Goal: Task Accomplishment & Management: Manage account settings

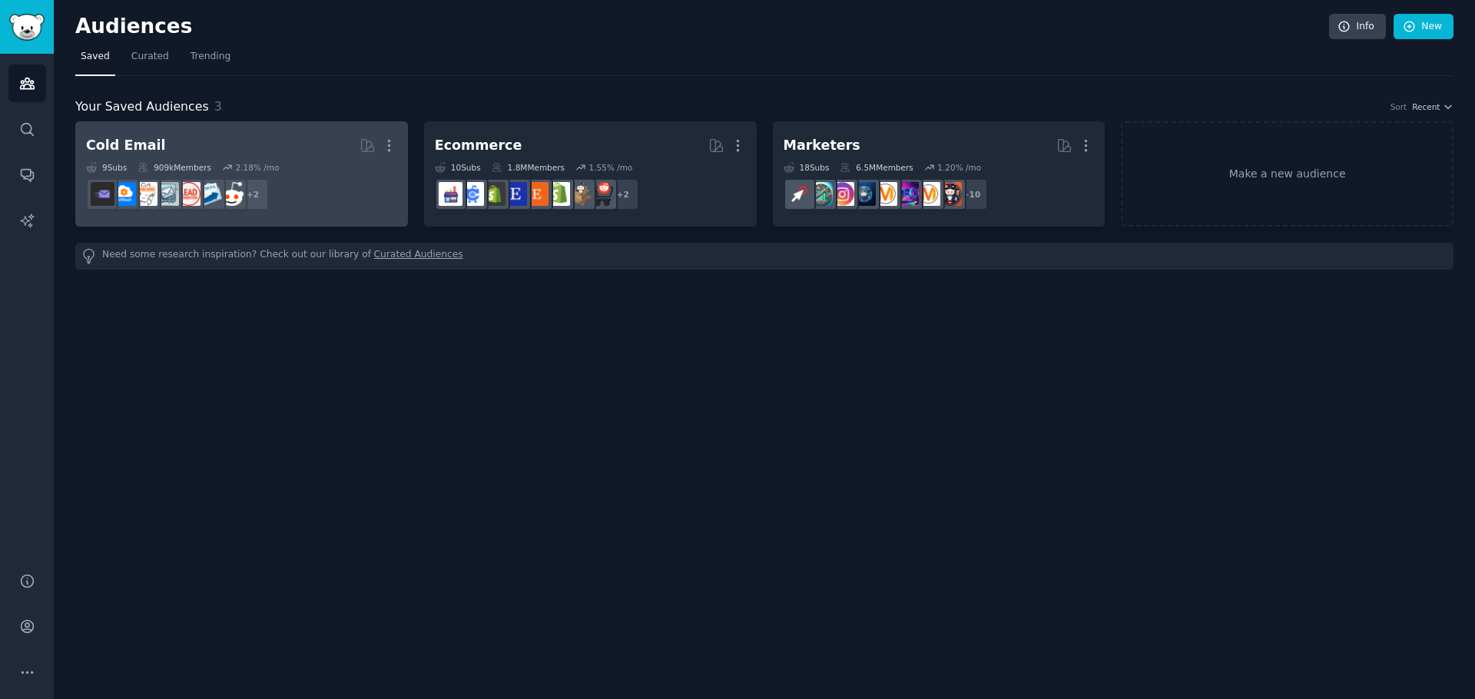
click at [347, 186] on dd "+ 2" at bounding box center [241, 194] width 311 height 43
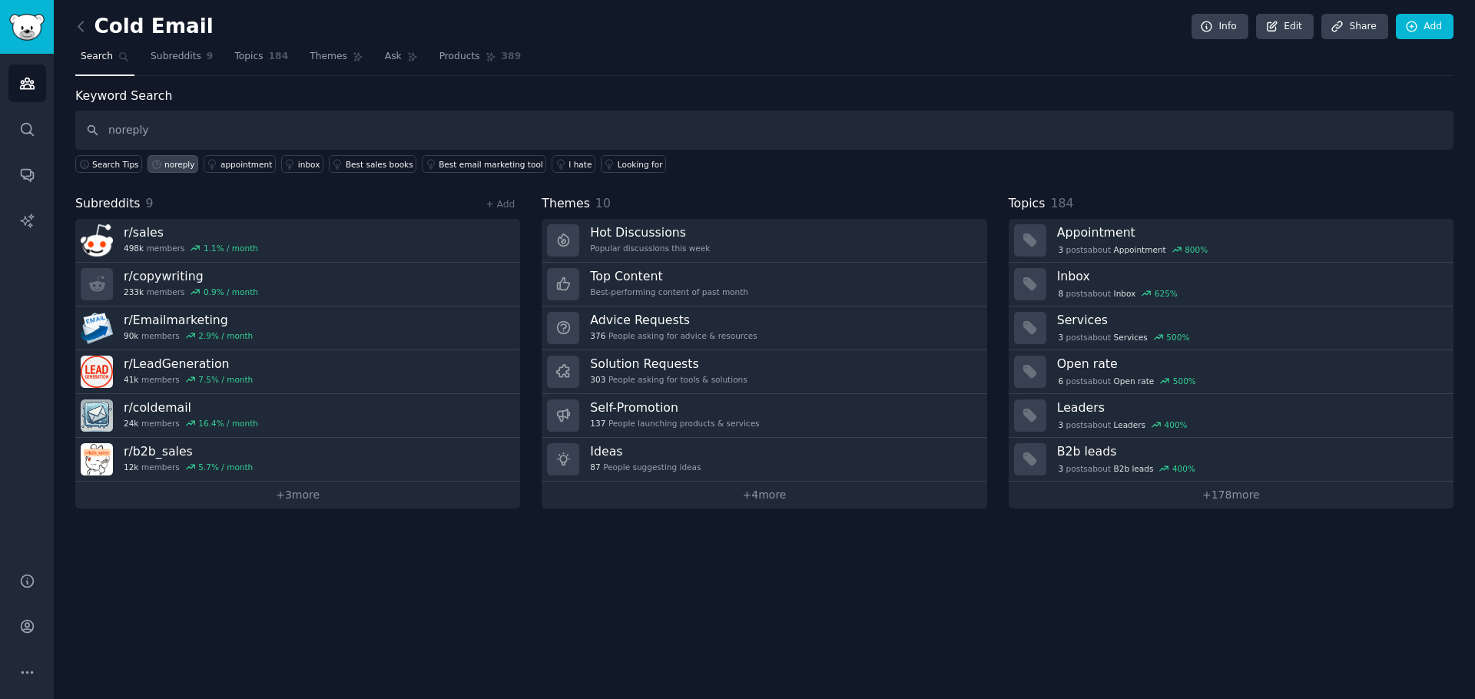
type input "noreply"
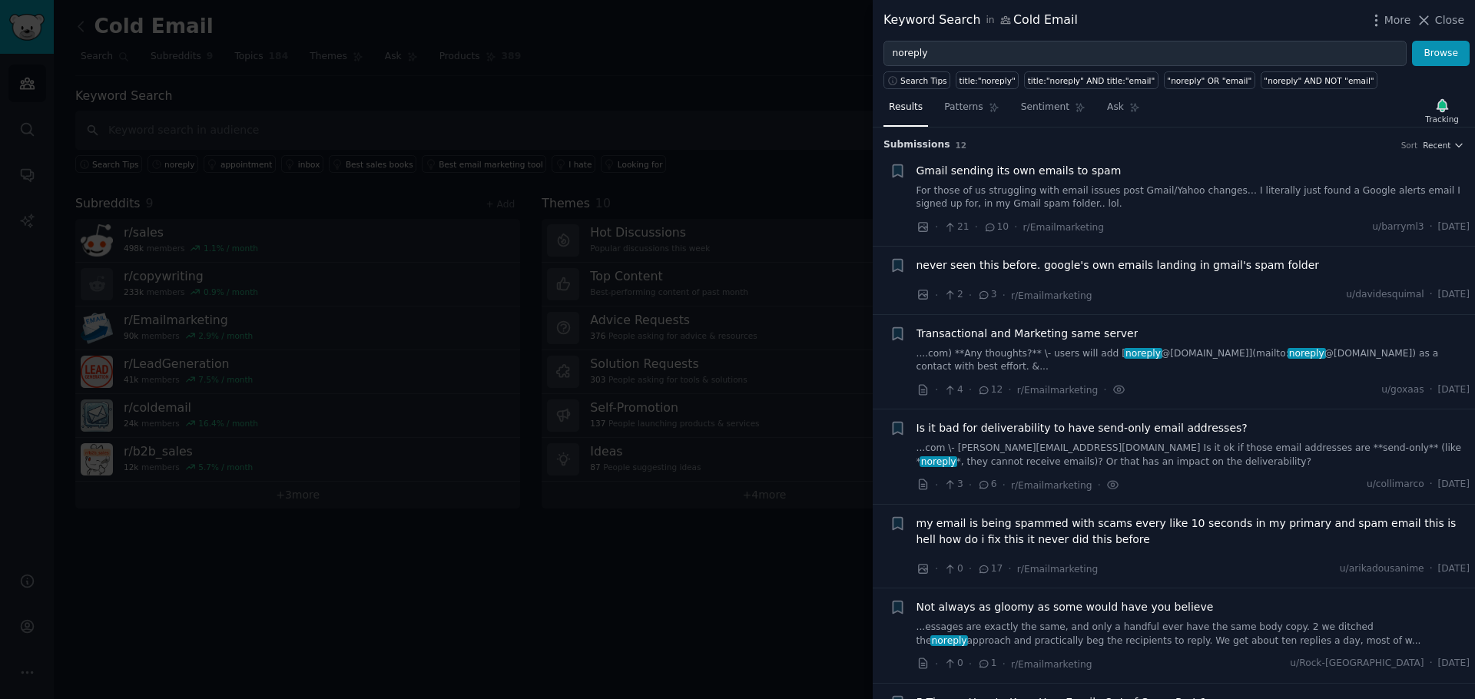
click at [270, 117] on div at bounding box center [737, 349] width 1475 height 699
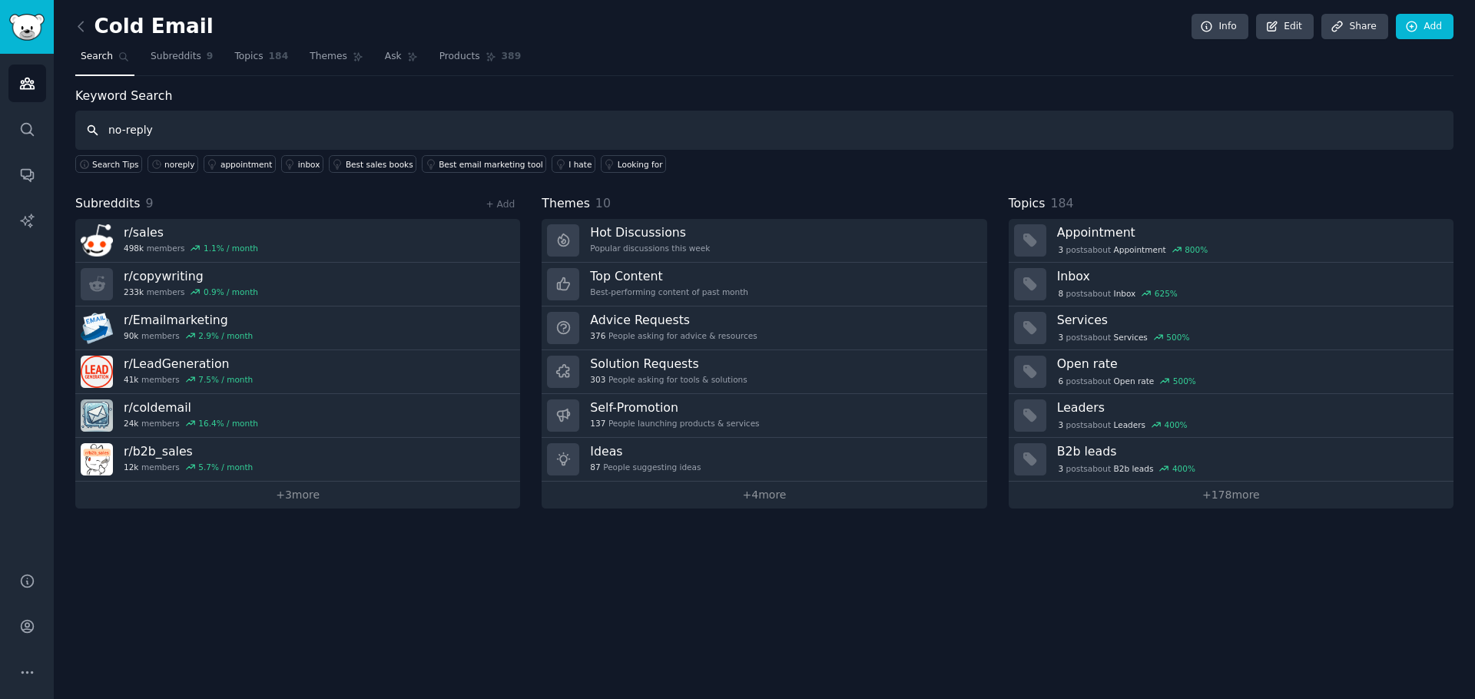
type input "no-reply"
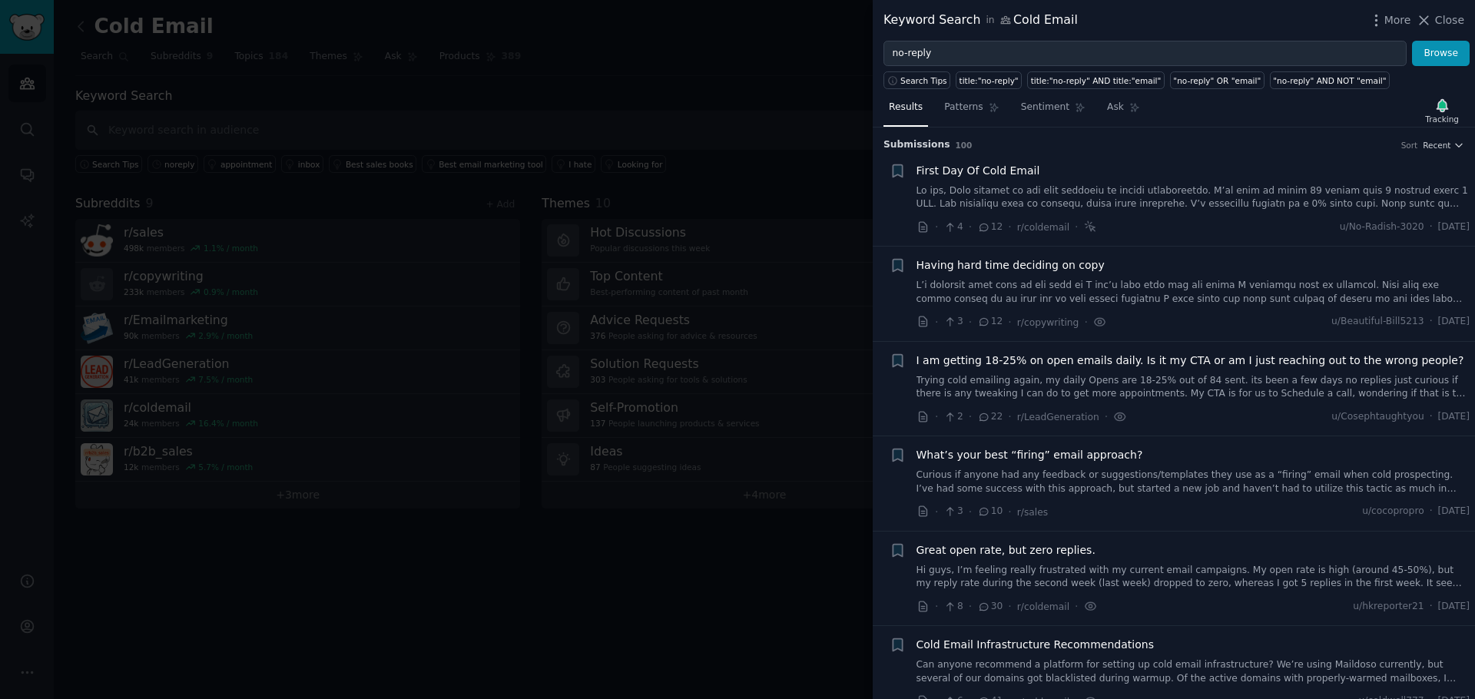
click at [327, 318] on div at bounding box center [737, 349] width 1475 height 699
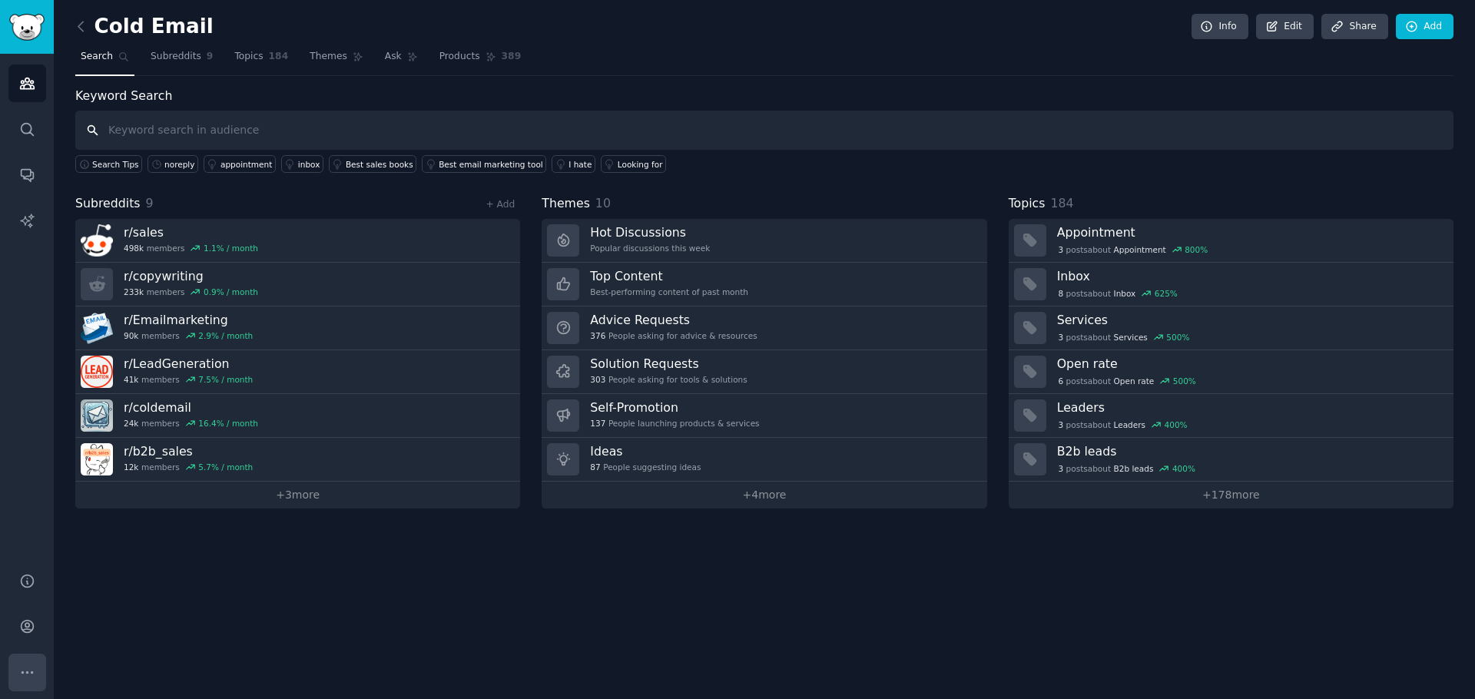
click at [25, 675] on icon "Sidebar" at bounding box center [27, 673] width 16 height 16
click at [38, 619] on link "Account" at bounding box center [27, 627] width 38 height 38
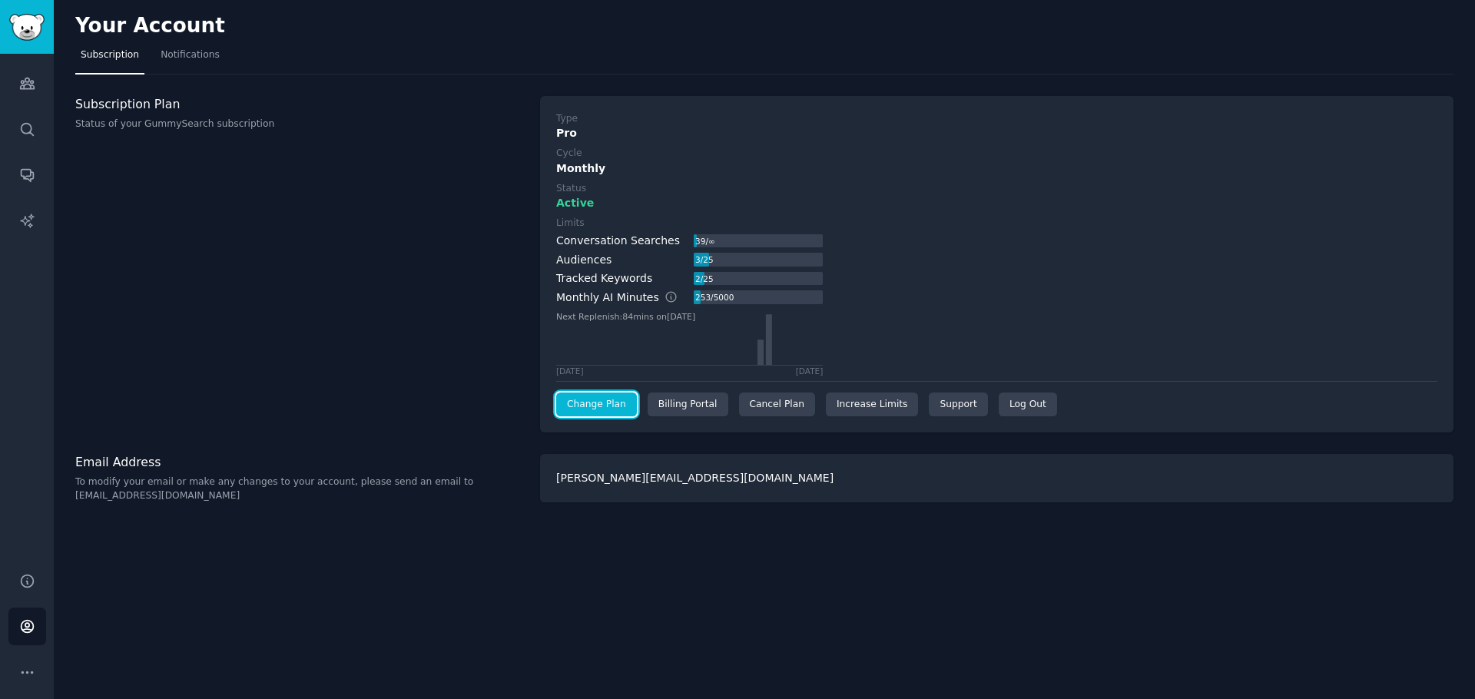
click at [602, 399] on link "Change Plan" at bounding box center [596, 405] width 81 height 25
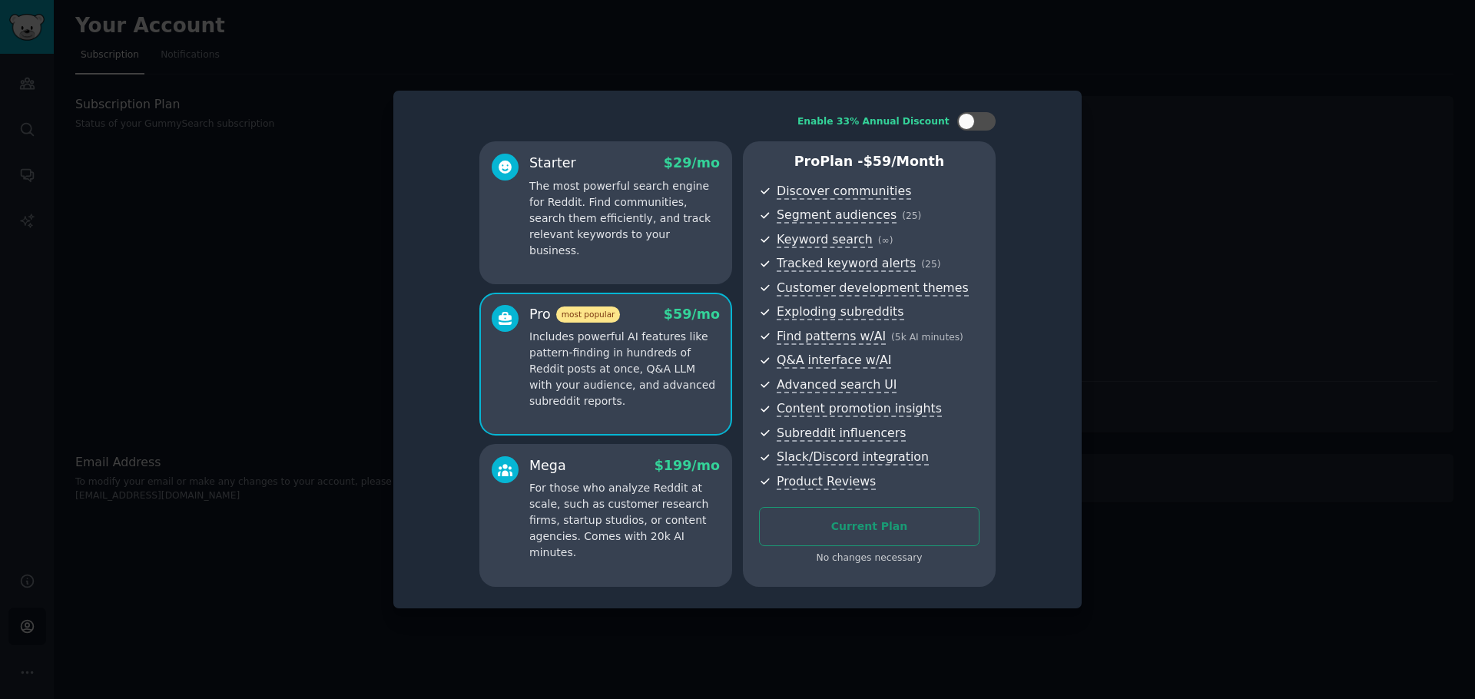
click at [514, 242] on div "Starter $ 29 /mo The most powerful search engine for Reddit. Find communities, …" at bounding box center [606, 212] width 253 height 143
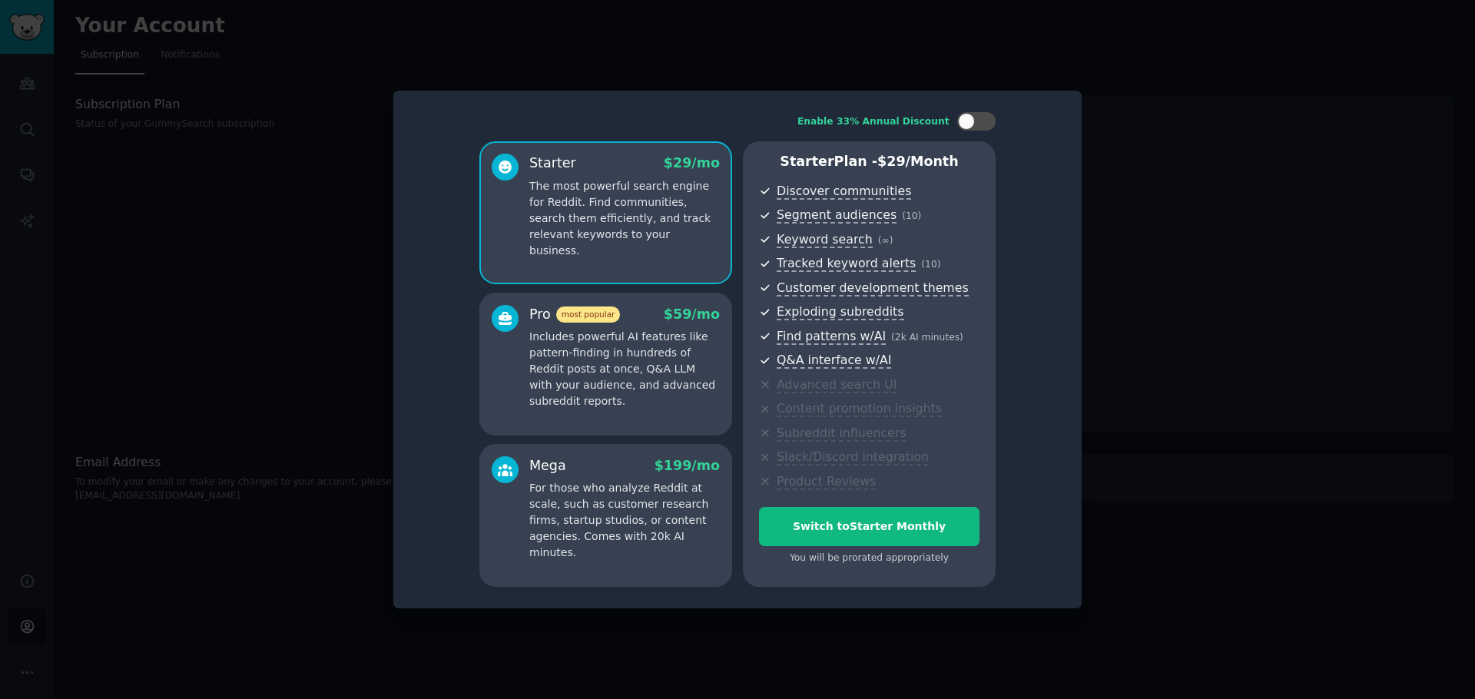
click at [1112, 332] on div at bounding box center [737, 349] width 1475 height 699
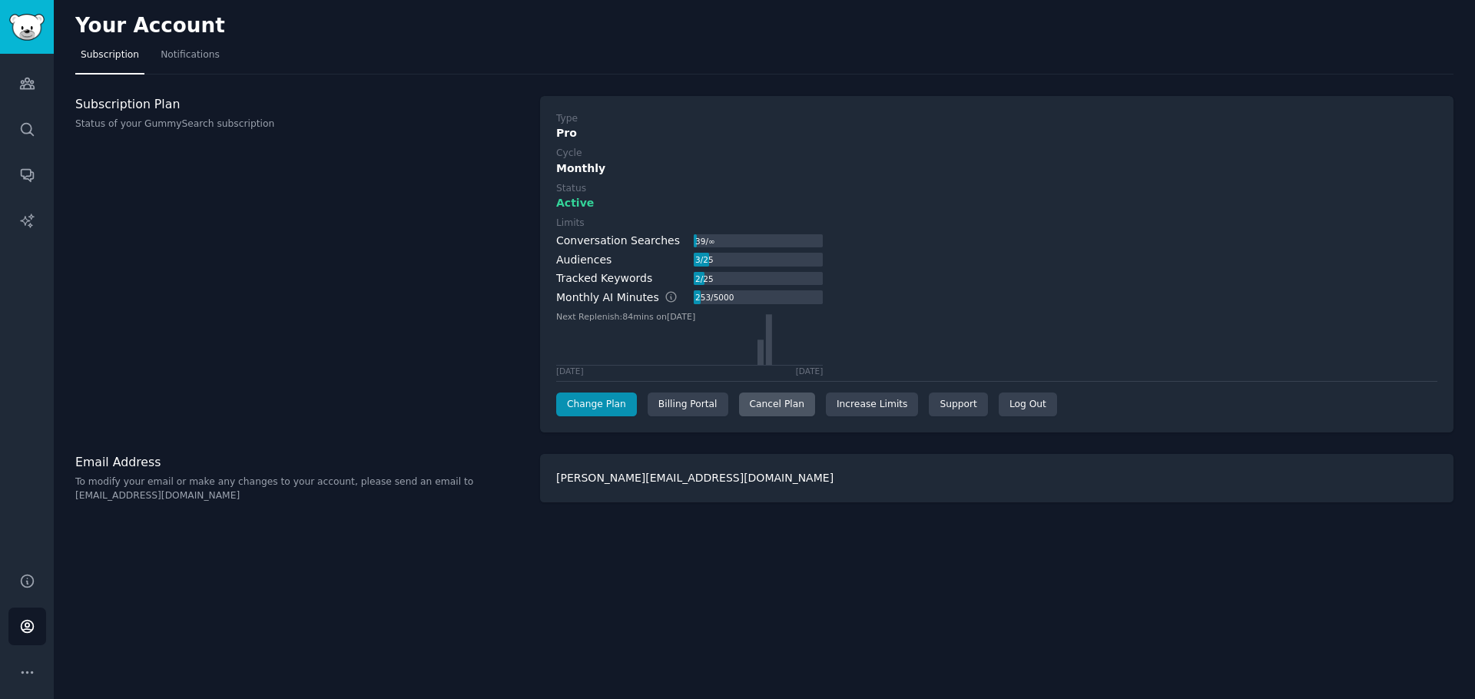
click at [798, 413] on div "Cancel Plan" at bounding box center [777, 405] width 76 height 25
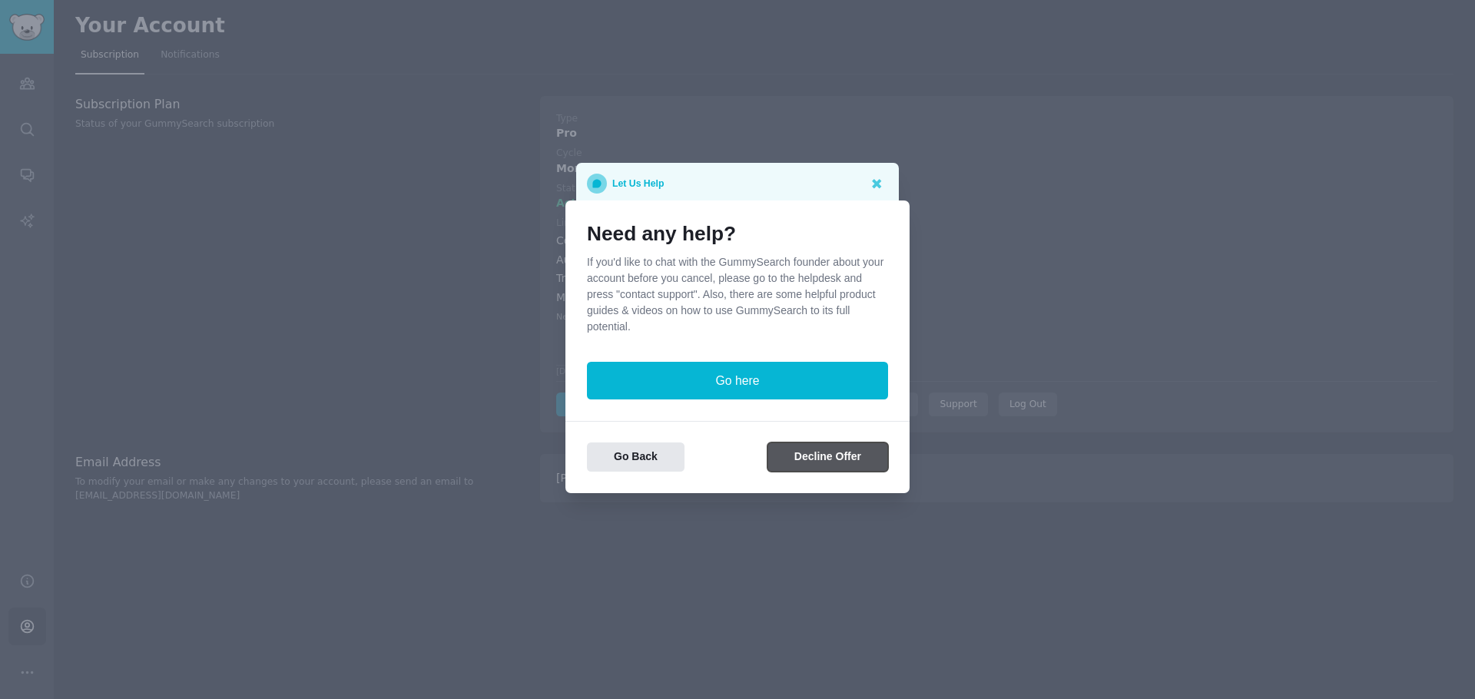
click at [786, 466] on button "Decline Offer" at bounding box center [828, 458] width 121 height 30
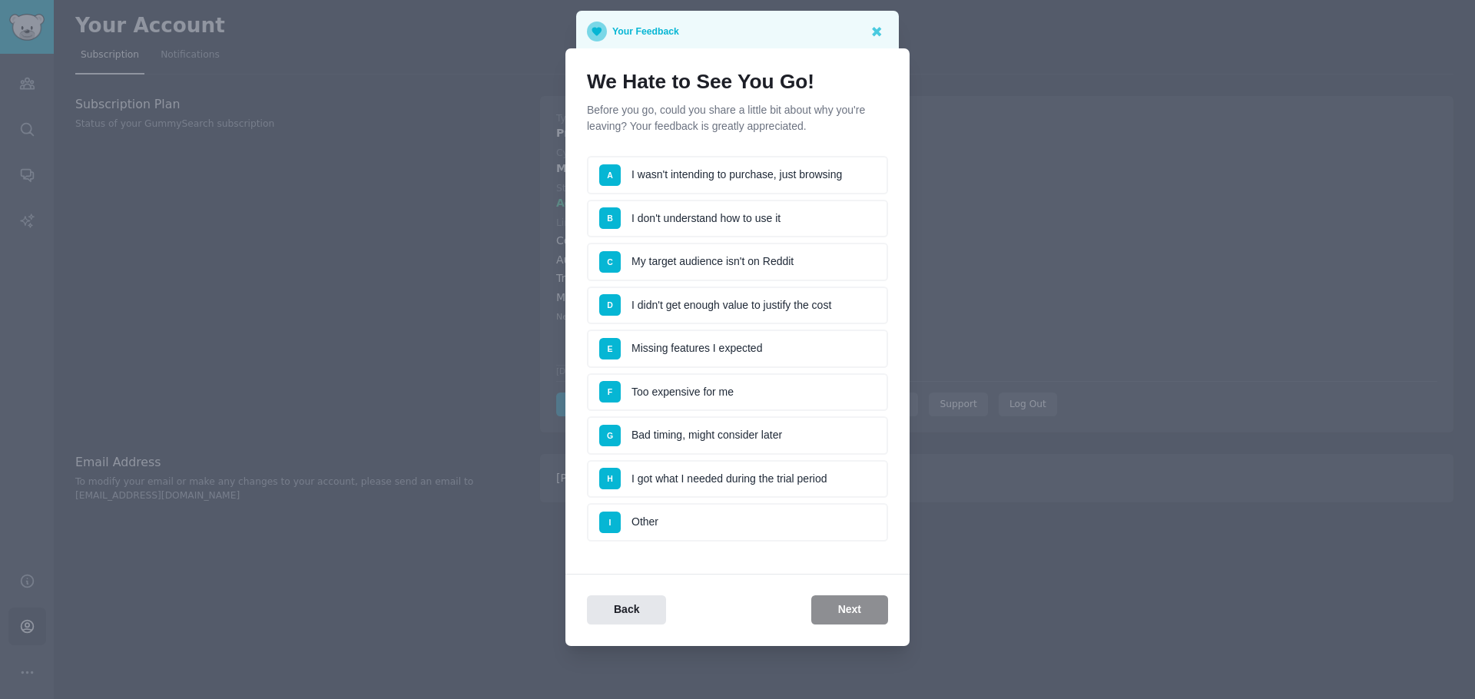
click at [746, 300] on li "D I didn't get enough value to justify the cost" at bounding box center [737, 306] width 301 height 38
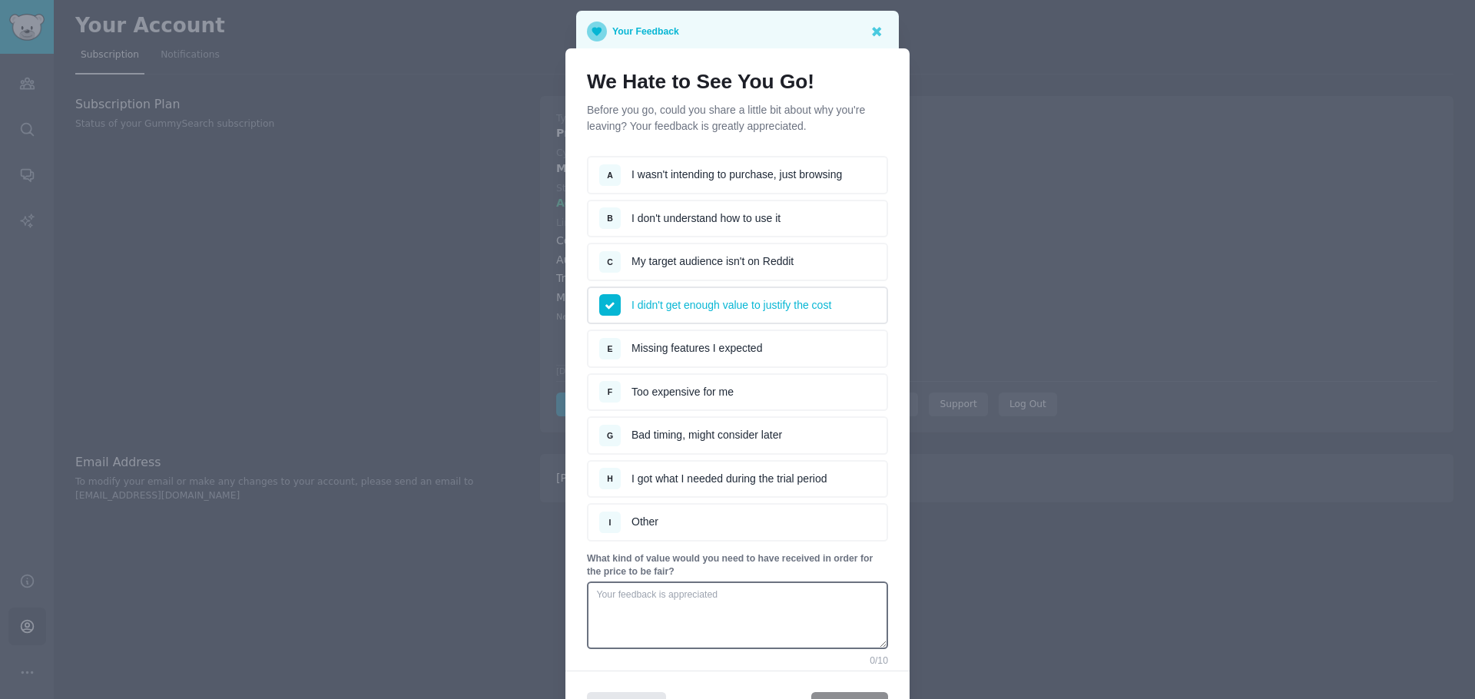
click at [752, 264] on li "C My target audience isn't on Reddit" at bounding box center [737, 262] width 301 height 38
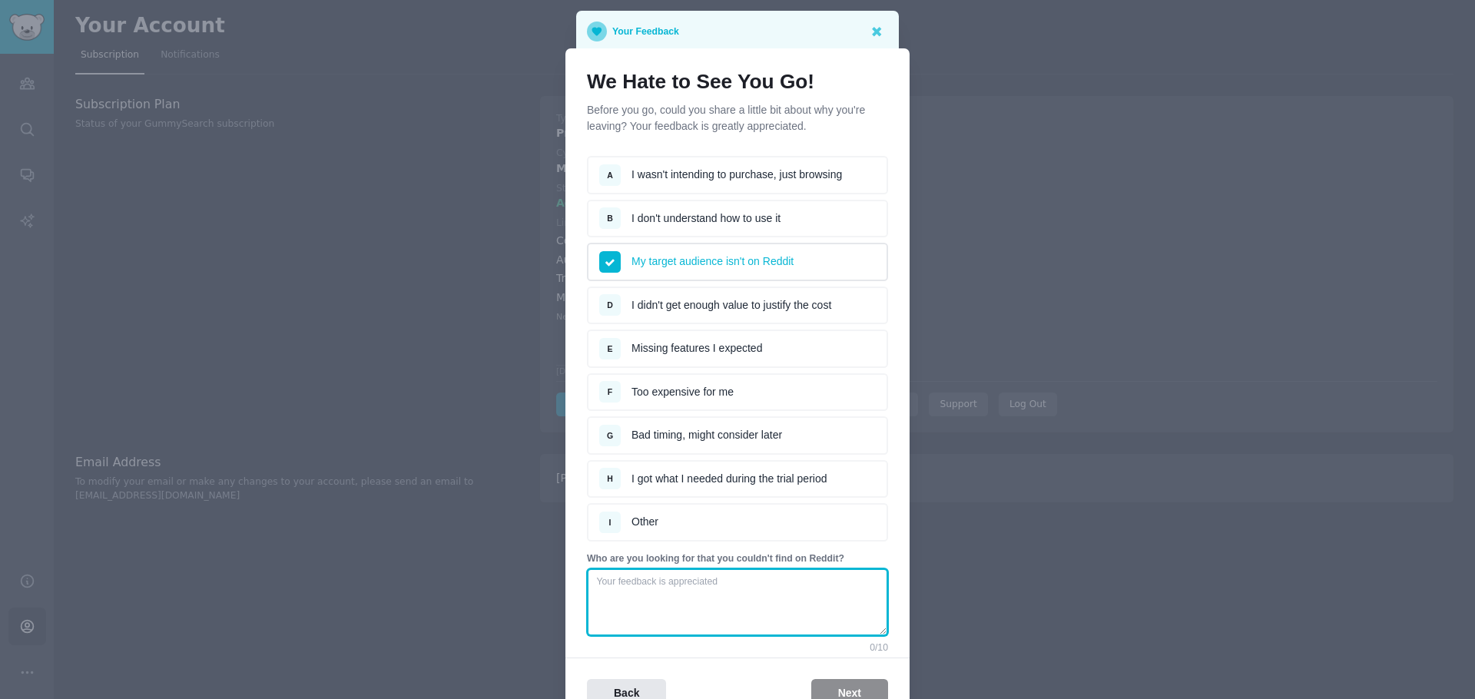
click at [763, 589] on textarea at bounding box center [737, 603] width 301 height 68
click at [668, 606] on textarea at bounding box center [737, 603] width 301 height 68
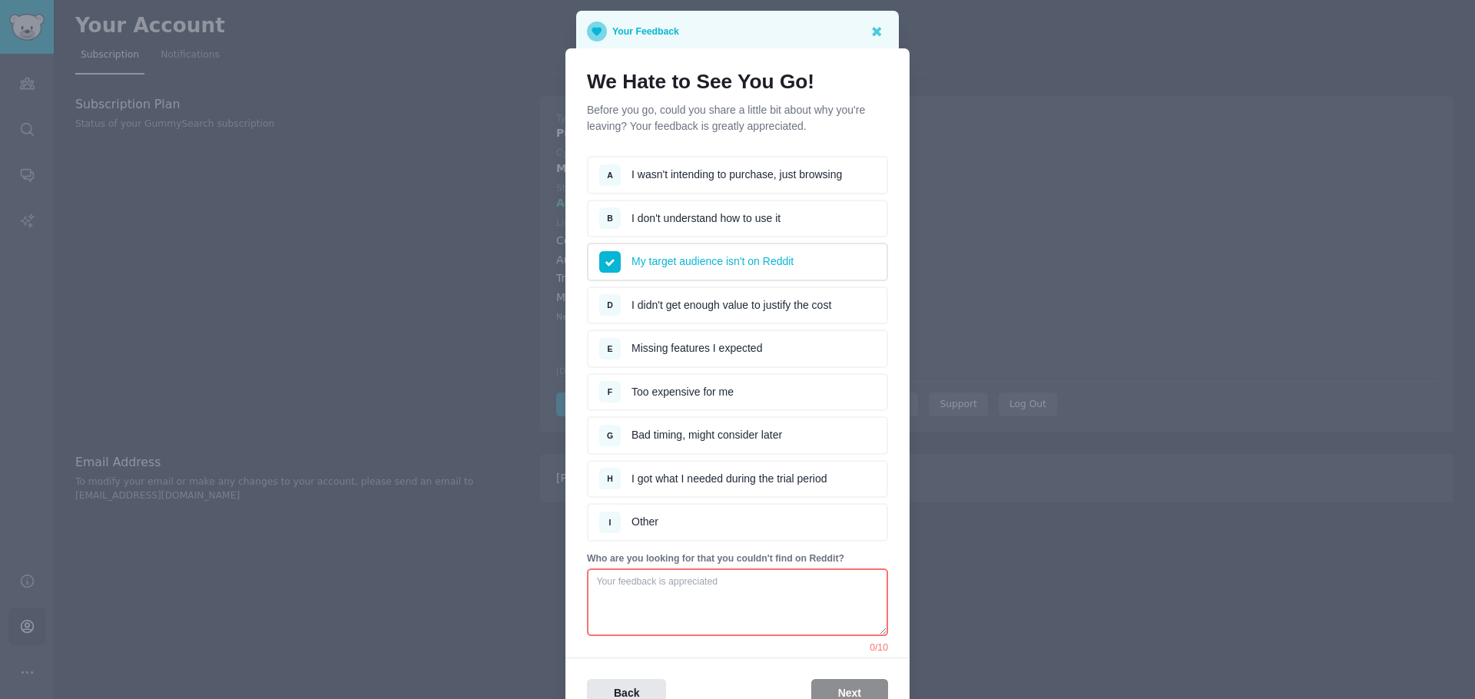
click at [688, 304] on li "D I didn't get enough value to justify the cost" at bounding box center [737, 306] width 301 height 38
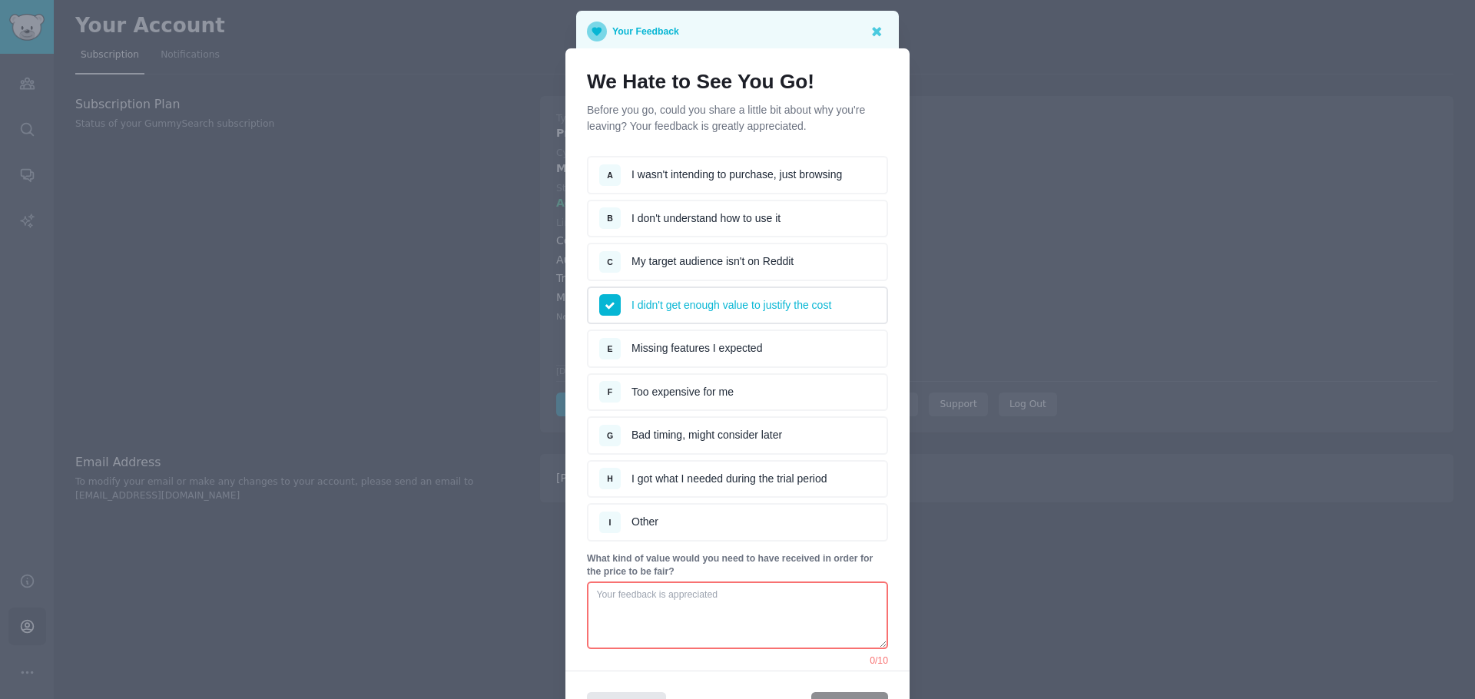
click at [662, 616] on textarea at bounding box center [737, 616] width 301 height 68
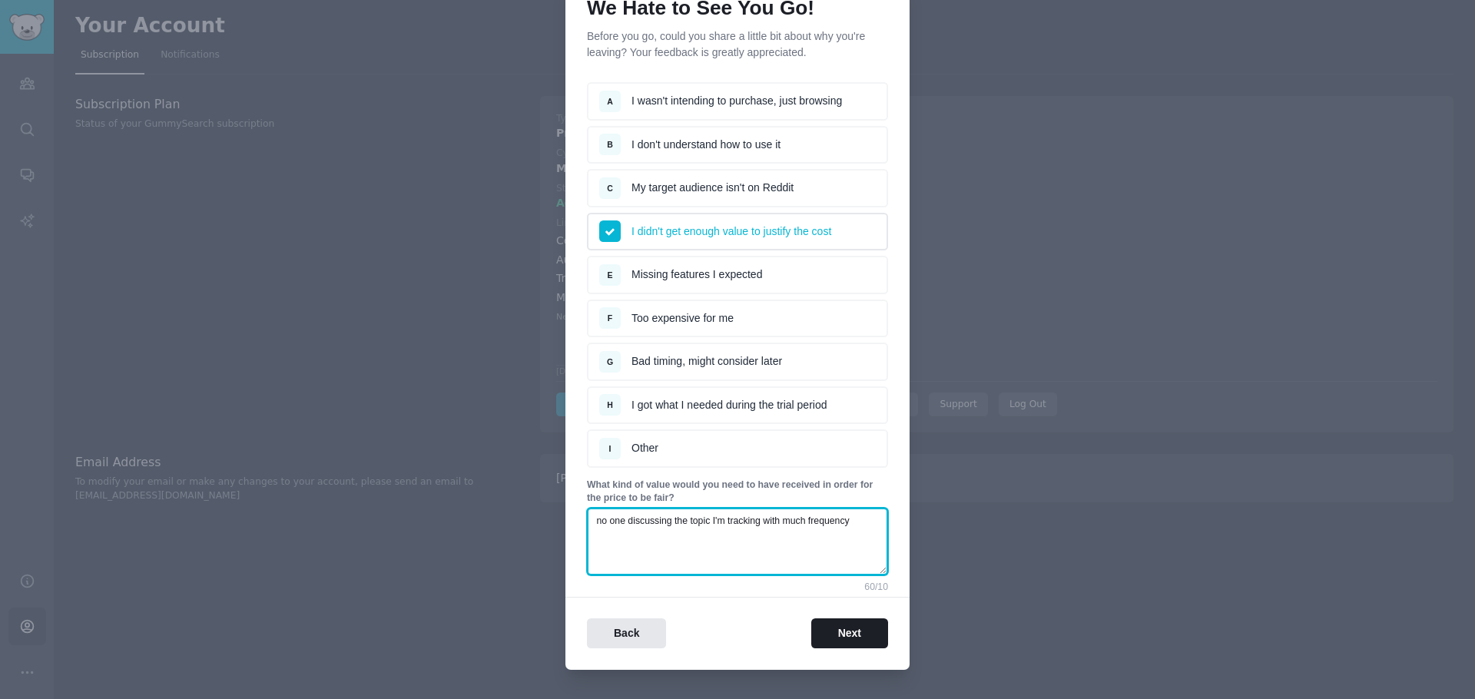
scroll to position [75, 0]
type textarea "no one discussing the topic I'm tracking with much frequency"
click at [848, 630] on button "Next" at bounding box center [849, 633] width 77 height 30
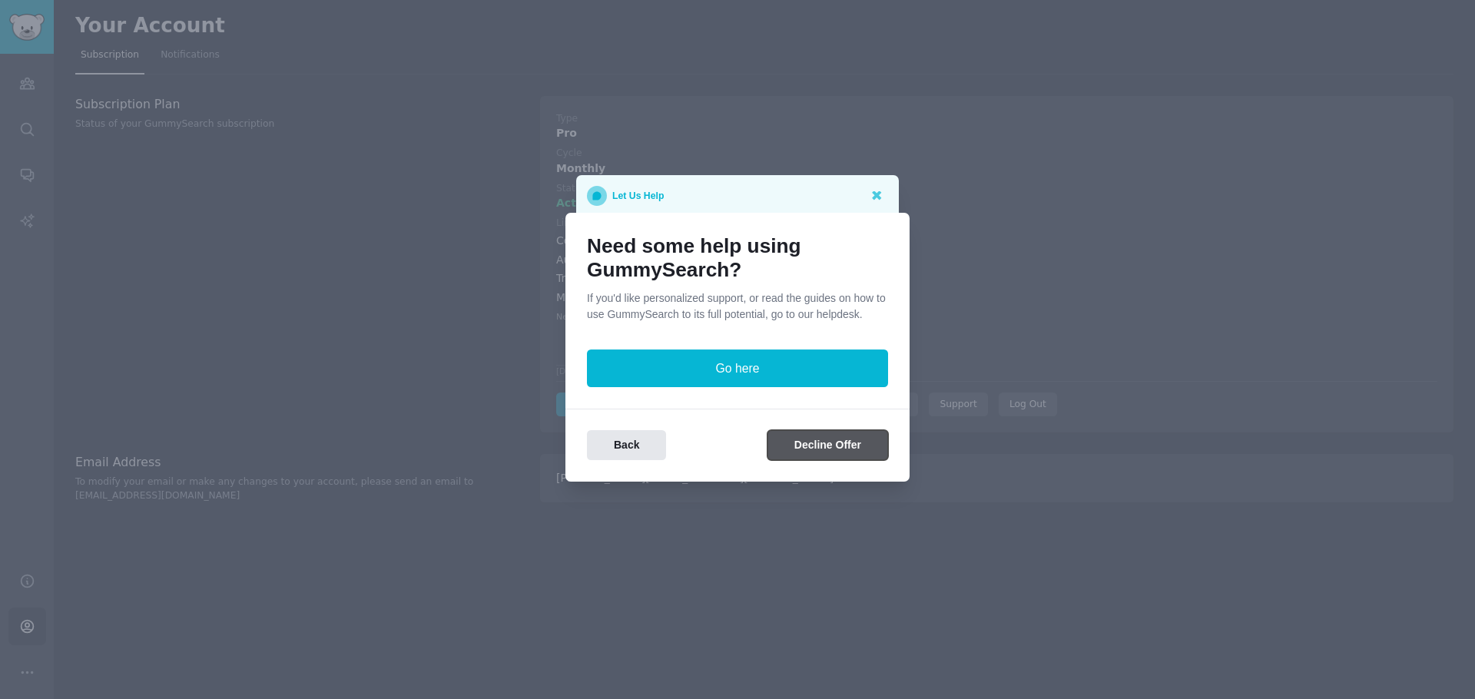
scroll to position [0, 0]
click at [845, 446] on button "Decline Offer" at bounding box center [828, 445] width 121 height 30
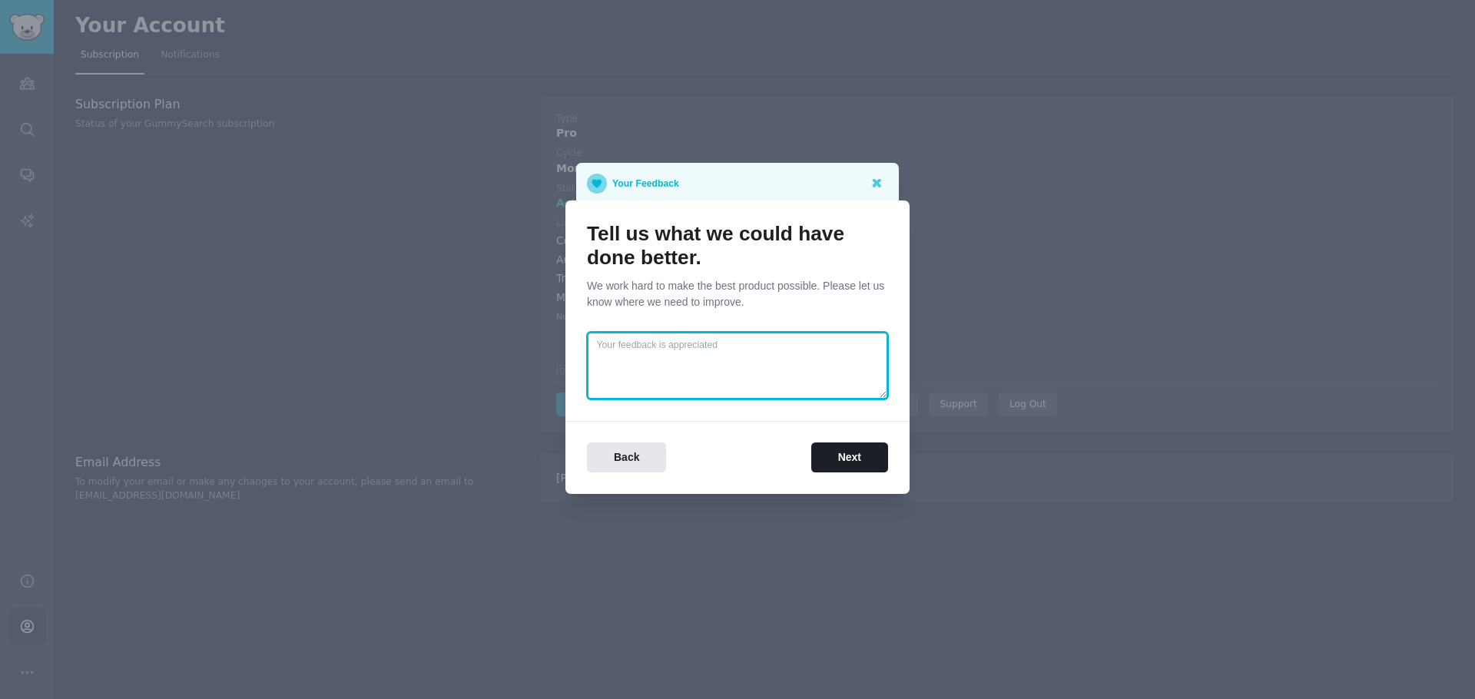
click at [776, 359] on textarea at bounding box center [737, 366] width 301 height 68
type textarea "Nothing. Just not enough content on my topic to track"
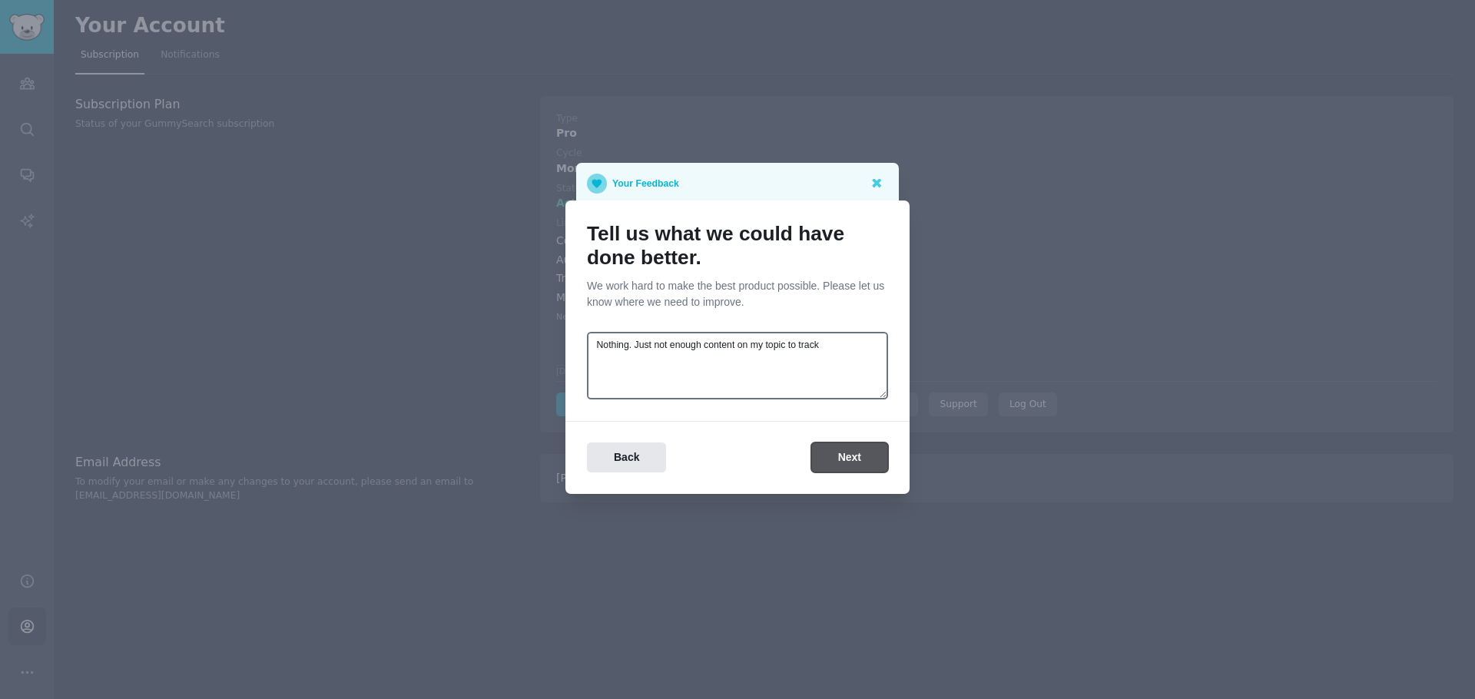
click at [871, 460] on button "Next" at bounding box center [849, 458] width 77 height 30
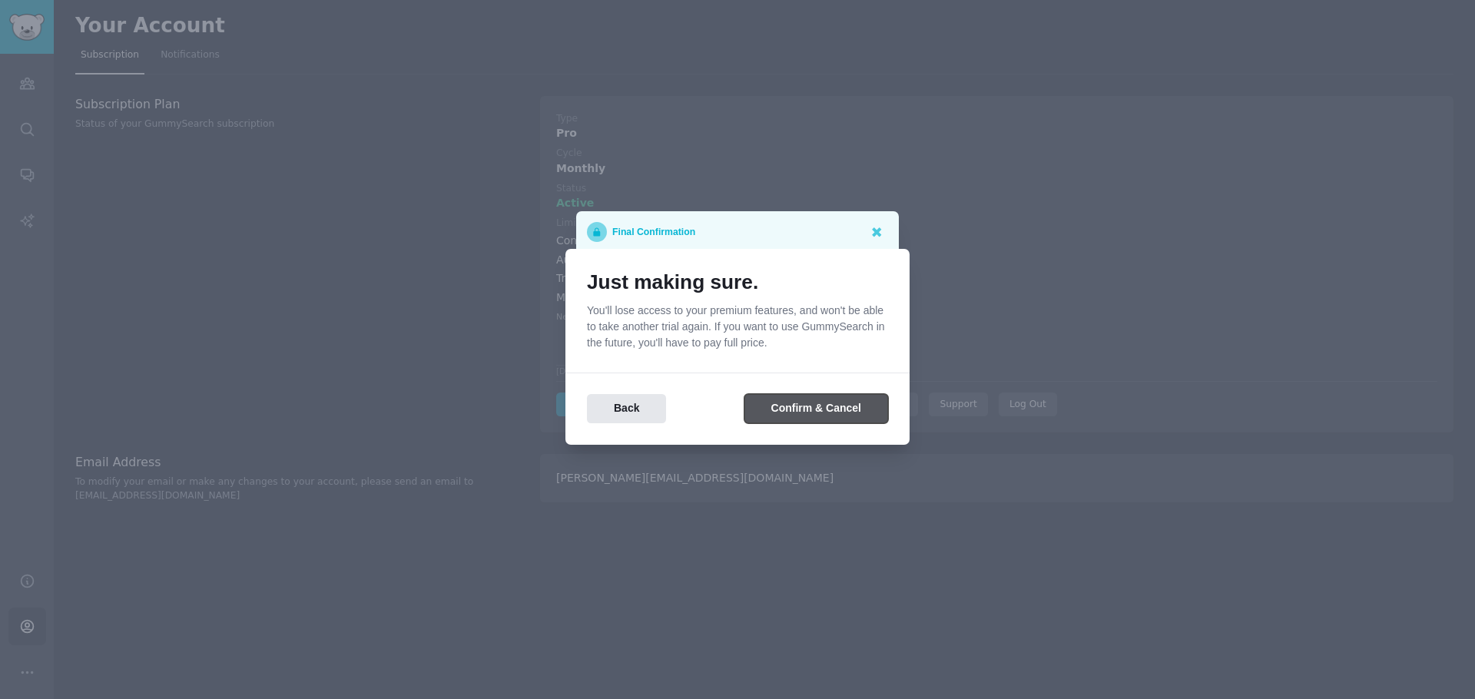
click at [842, 413] on button "Confirm & Cancel" at bounding box center [817, 409] width 144 height 30
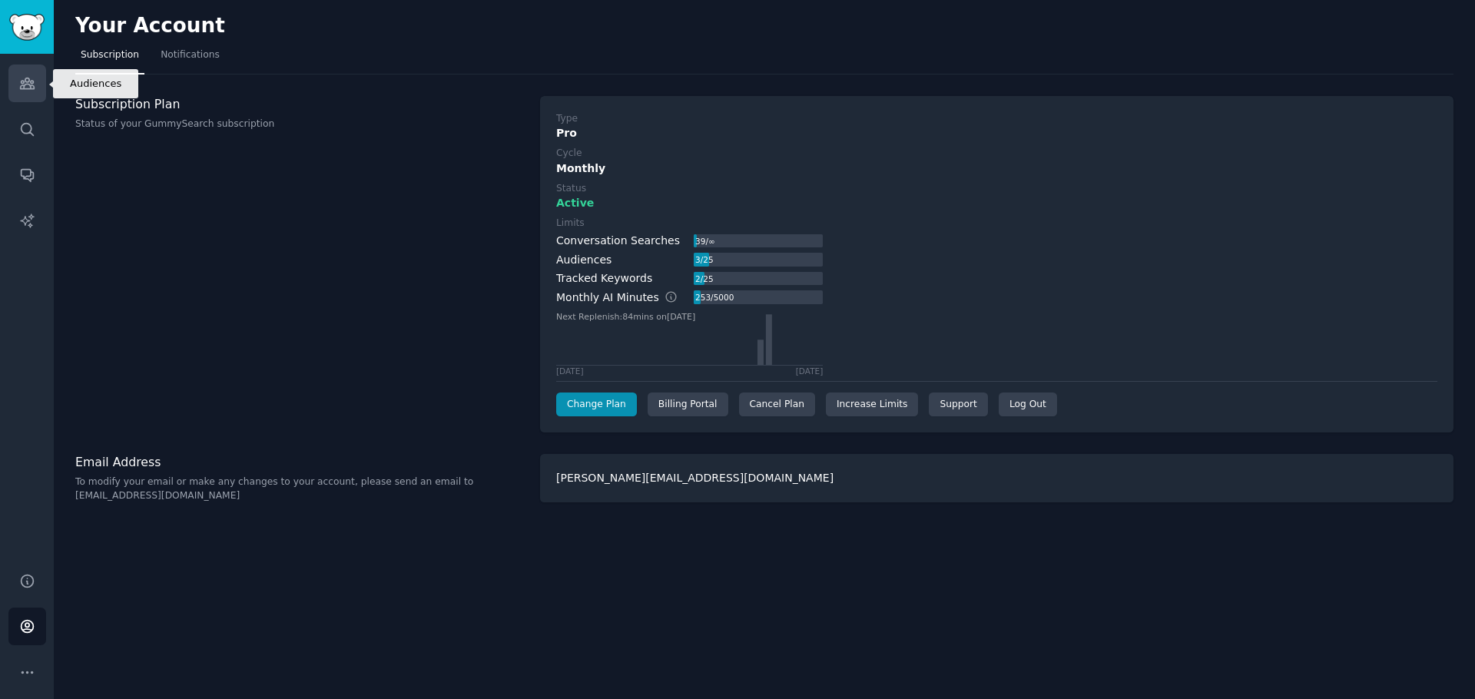
click at [33, 68] on link "Audiences" at bounding box center [27, 84] width 38 height 38
